Goal: Check status: Check status

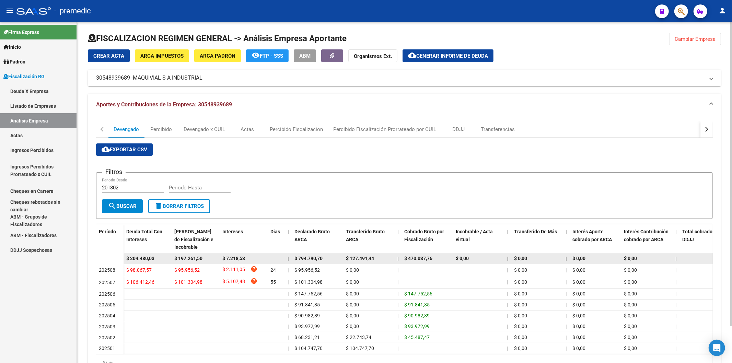
scroll to position [42, 0]
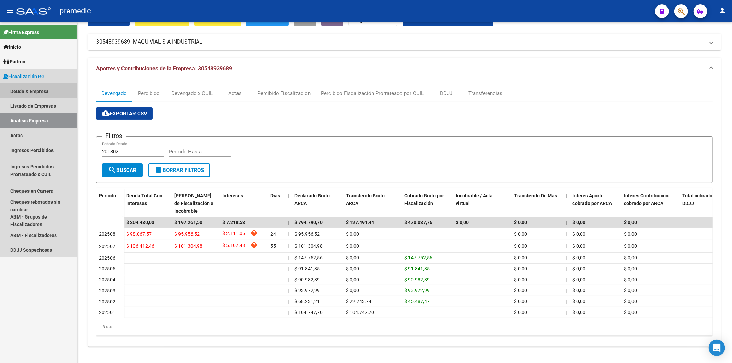
click at [13, 89] on link "Deuda X Empresa" at bounding box center [38, 91] width 77 height 15
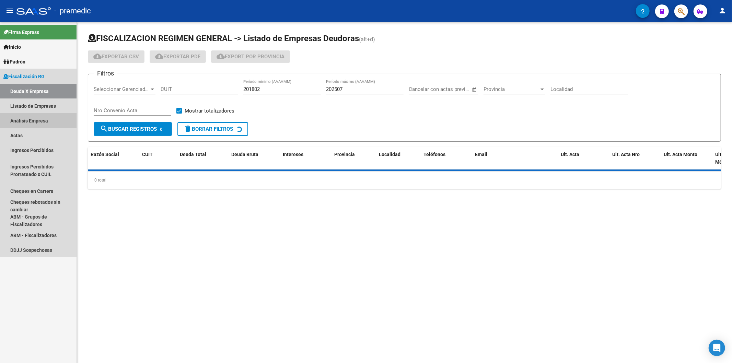
click at [40, 119] on link "Análisis Empresa" at bounding box center [38, 120] width 77 height 15
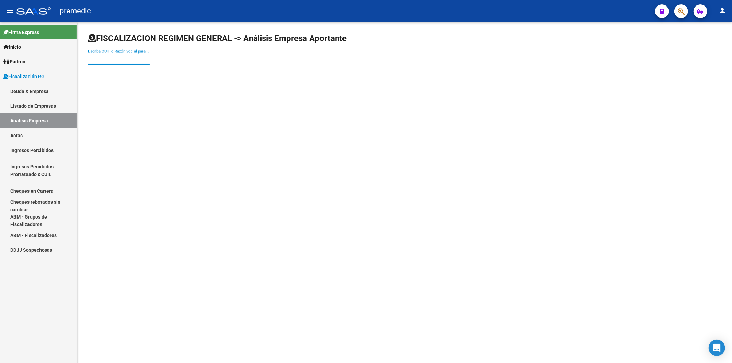
click at [127, 59] on input "Escriba CUIT o Razón Social para buscar" at bounding box center [119, 59] width 62 height 6
paste input "30-54893968-9"
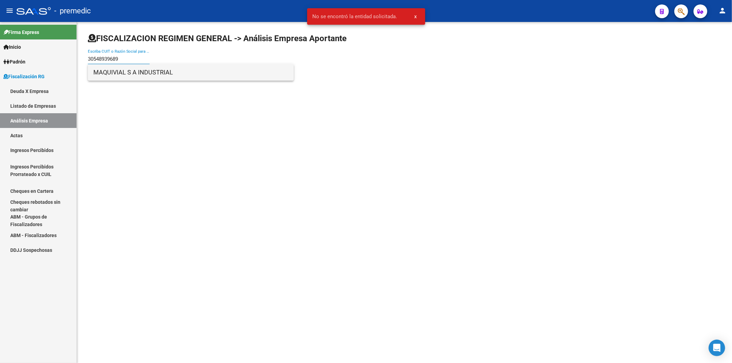
type input "30548939689"
click at [129, 74] on span "MAQUIVIAL S A INDUSTRIAL" at bounding box center [190, 72] width 195 height 16
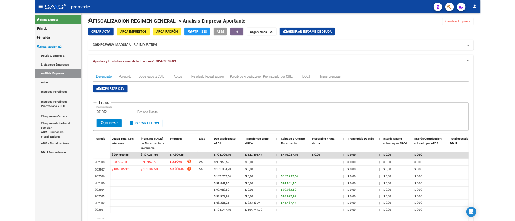
scroll to position [3, 0]
